Goal: Complete application form

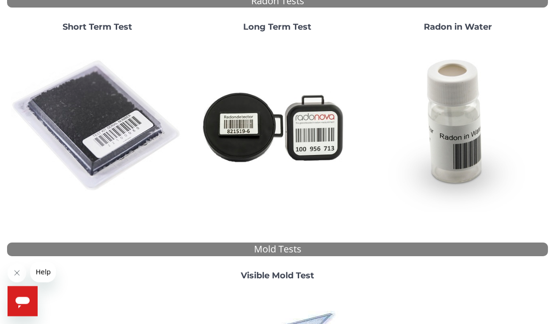
scroll to position [115, 0]
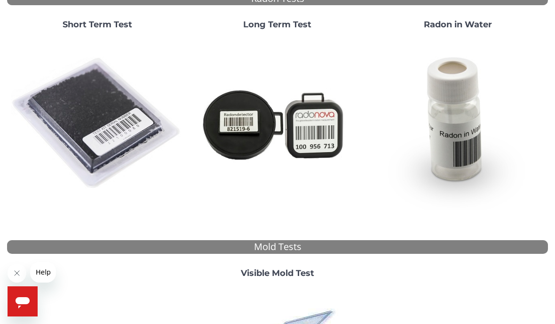
click at [115, 114] on img at bounding box center [97, 123] width 173 height 173
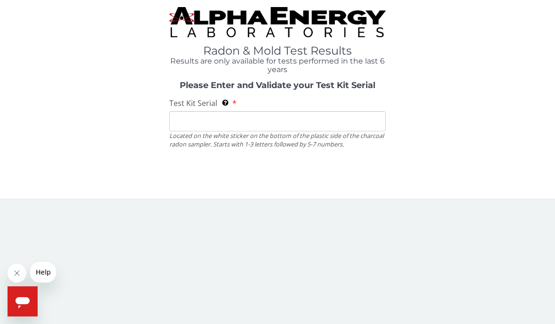
scroll to position [0, 0]
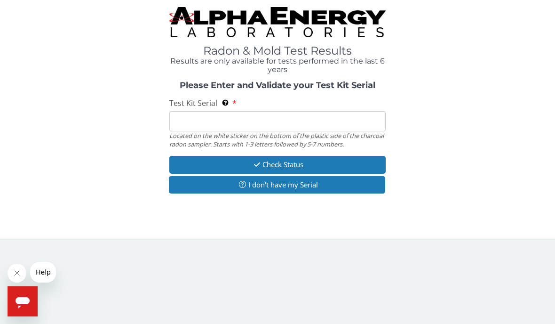
click at [332, 187] on button "I don't have my Serial" at bounding box center [277, 184] width 216 height 17
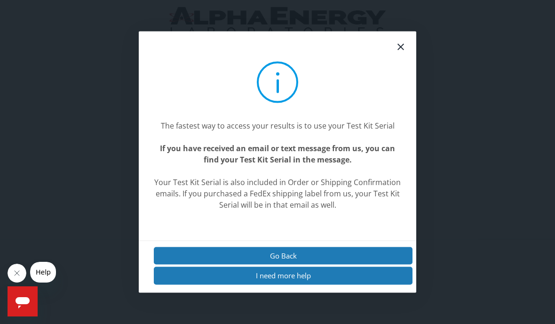
click at [320, 284] on button "I need more help" at bounding box center [283, 275] width 259 height 17
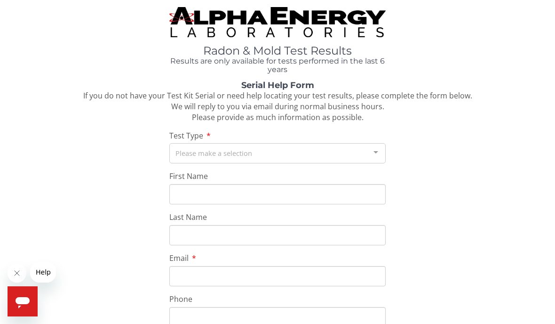
click at [182, 154] on div "Please make a selection" at bounding box center [277, 153] width 216 height 20
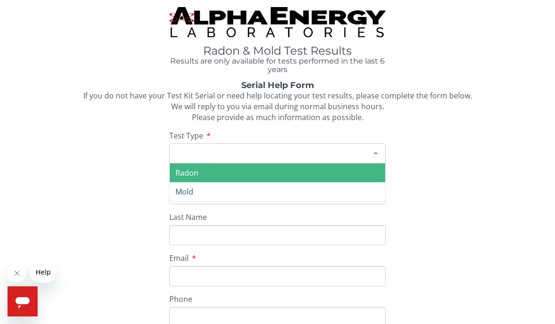
click at [232, 175] on span "Radon" at bounding box center [278, 172] width 216 height 19
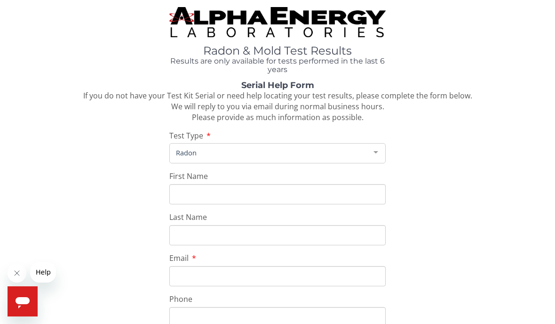
click at [258, 197] on input "First Name" at bounding box center [277, 194] width 216 height 20
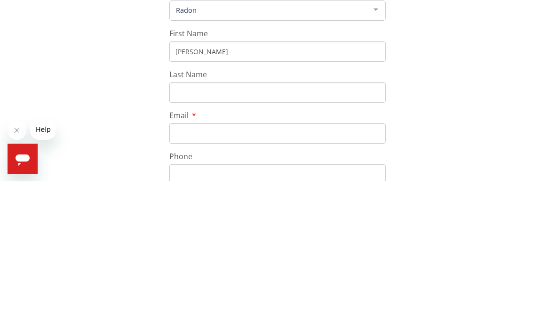
type input "[PERSON_NAME]"
click at [227, 225] on input "Last Name" at bounding box center [277, 235] width 216 height 20
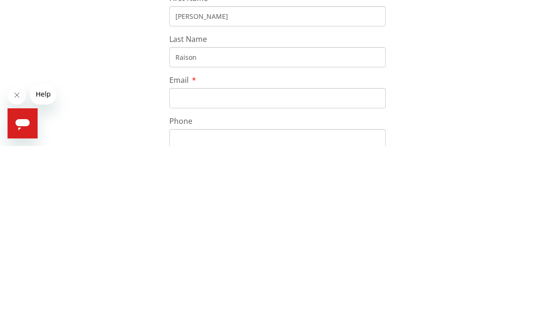
type input "Raison"
click at [238, 266] on input "Email" at bounding box center [277, 276] width 216 height 20
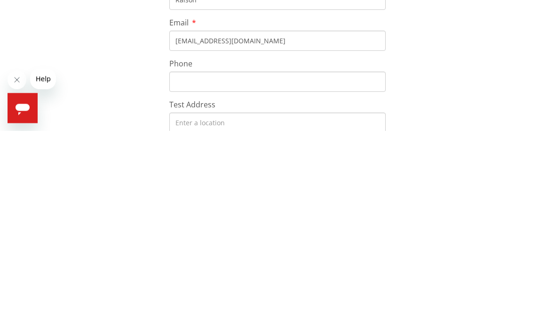
scroll to position [47, 0]
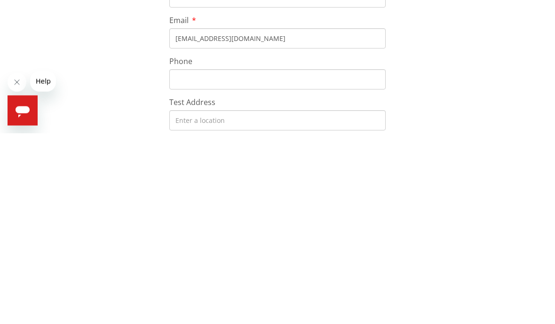
type input "[EMAIL_ADDRESS][DOMAIN_NAME]"
click at [281, 260] on input "Phone" at bounding box center [277, 270] width 216 height 20
type input "[PHONE_NUMBER]"
click at [250, 301] on input "Test Address" at bounding box center [277, 311] width 216 height 20
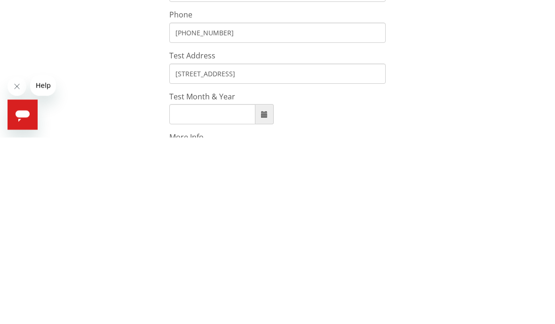
scroll to position [202, 0]
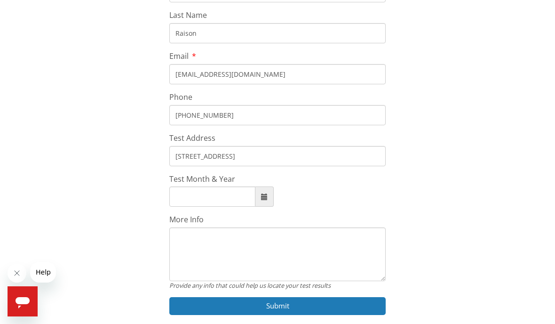
type input "[STREET_ADDRESS]"
click at [261, 194] on span at bounding box center [264, 196] width 7 height 7
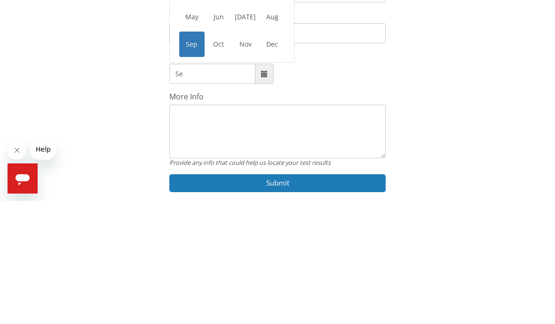
type input "S"
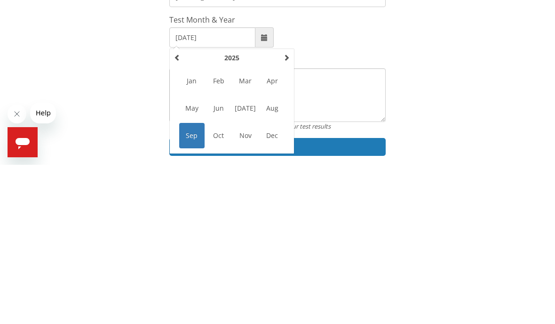
type input "[DATE]"
click at [457, 74] on div "Serial Help Form If you do not have your Test Kit Serial or need help locating …" at bounding box center [277, 102] width 541 height 446
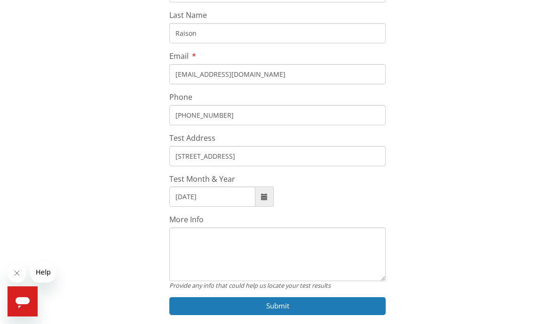
click at [278, 255] on textarea "More Info" at bounding box center [277, 254] width 216 height 54
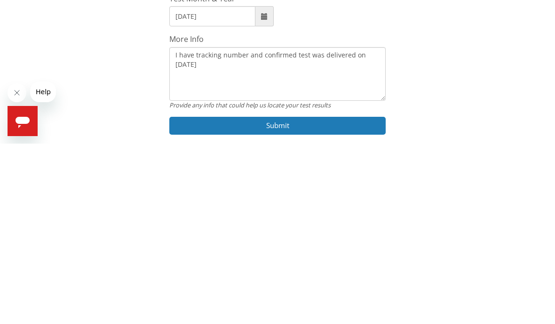
type textarea "I have tracking number and confirmed test was delivered on [DATE]"
click at [305, 297] on button "Submit" at bounding box center [277, 305] width 216 height 17
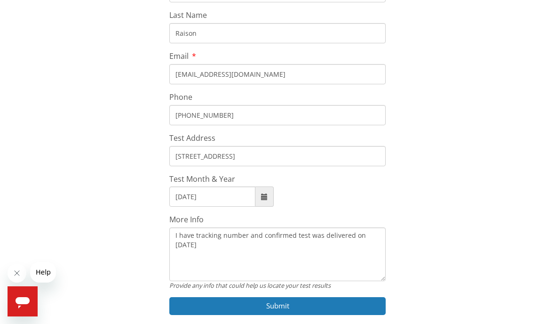
click at [290, 304] on button "Submit" at bounding box center [277, 305] width 216 height 17
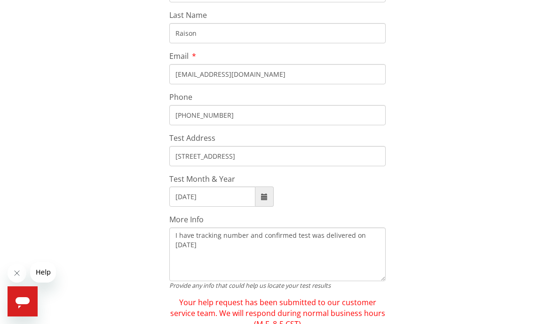
click at [266, 68] on input "[EMAIL_ADDRESS][DOMAIN_NAME]" at bounding box center [277, 74] width 216 height 20
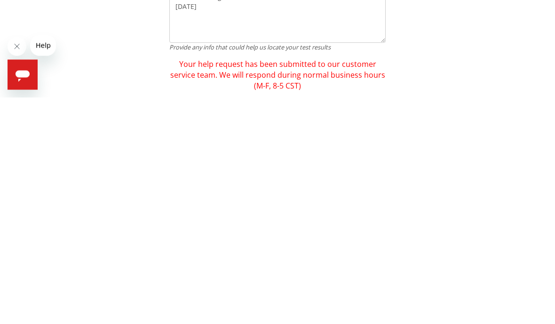
scroll to position [232, 0]
